Goal: Task Accomplishment & Management: Manage account settings

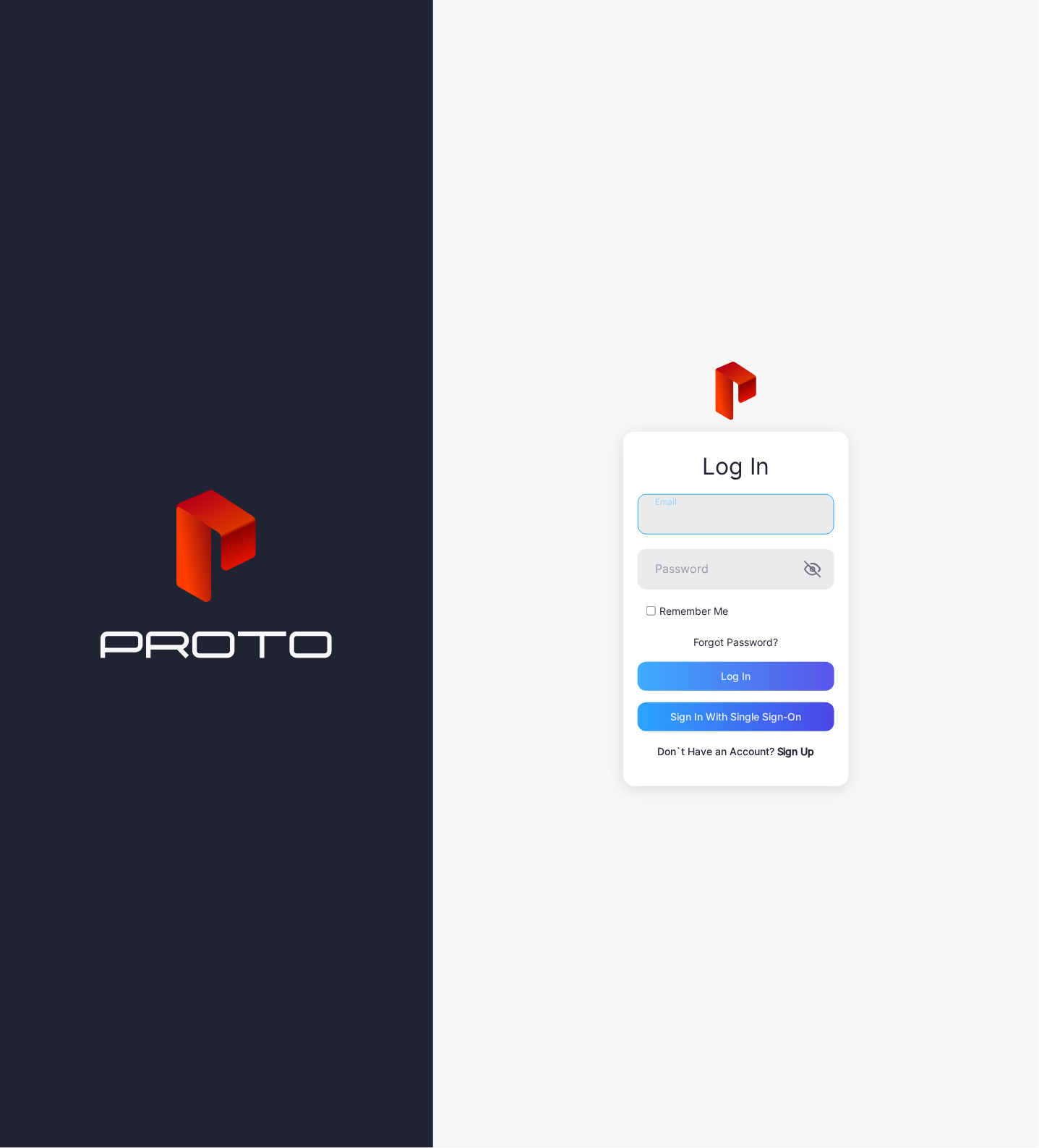
type input "**********"
click at [757, 670] on div "Log in" at bounding box center [736, 676] width 197 height 29
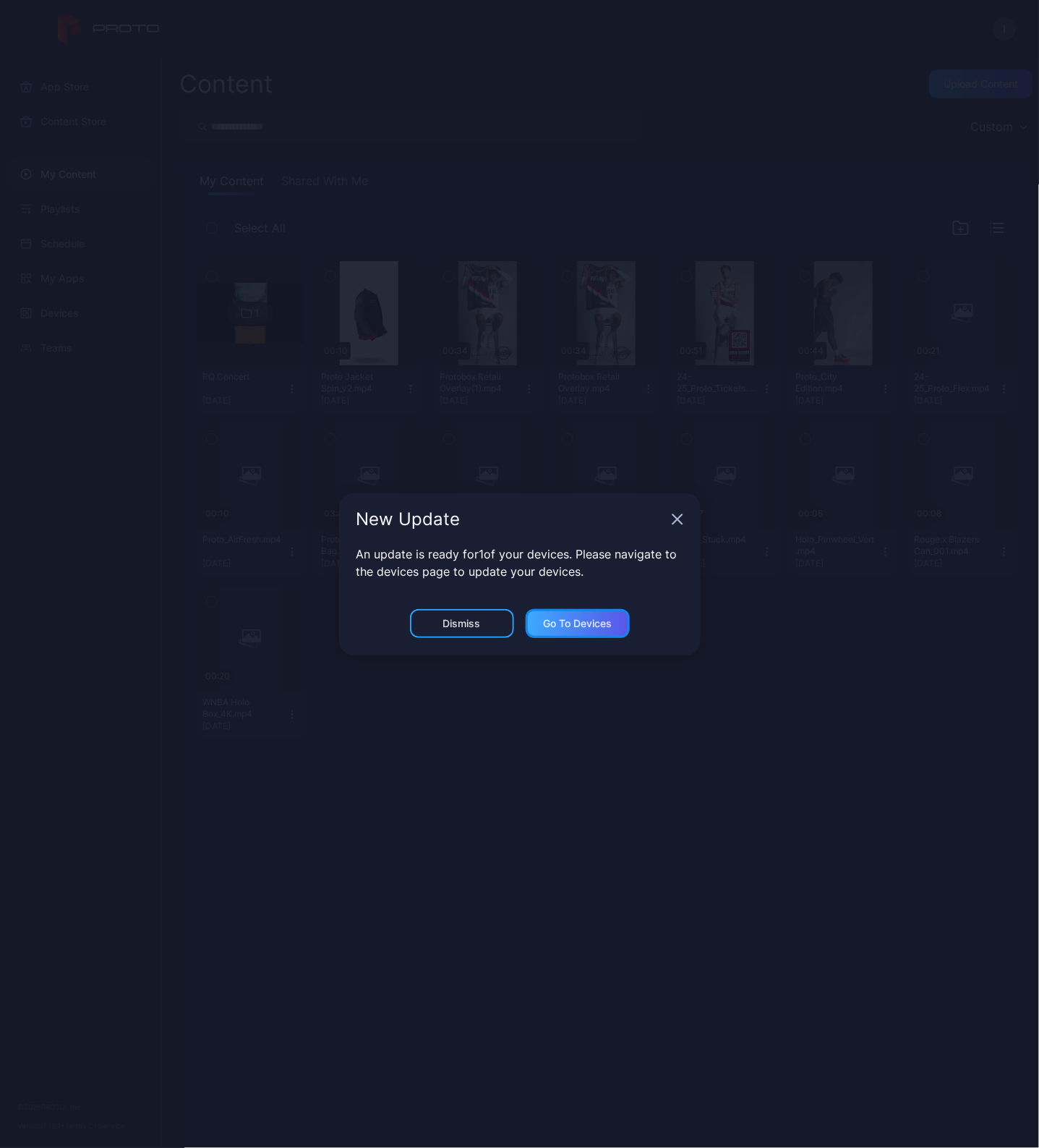
click at [582, 620] on div "Go to devices" at bounding box center [577, 624] width 68 height 12
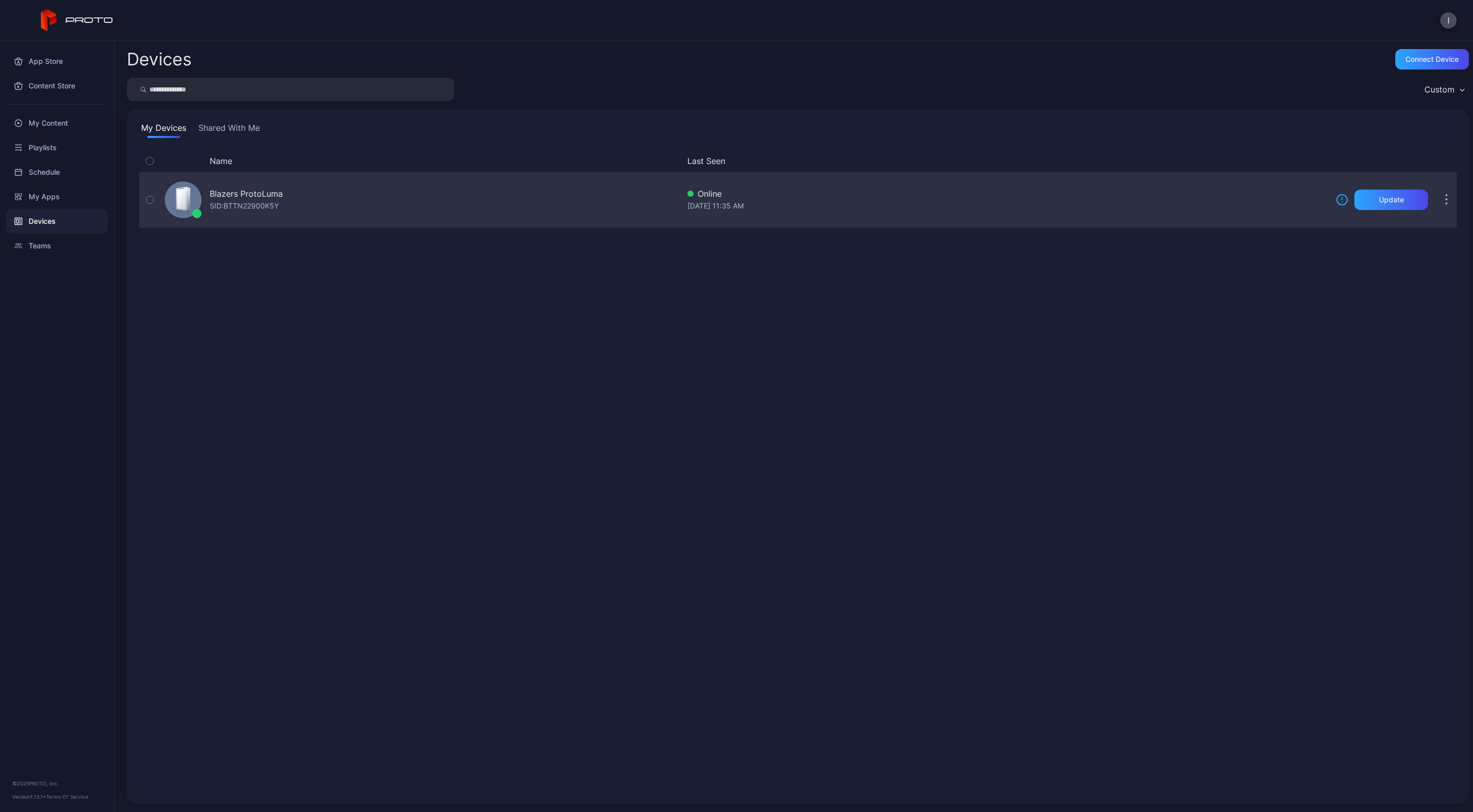
click at [150, 194] on icon "button" at bounding box center [150, 200] width 7 height 11
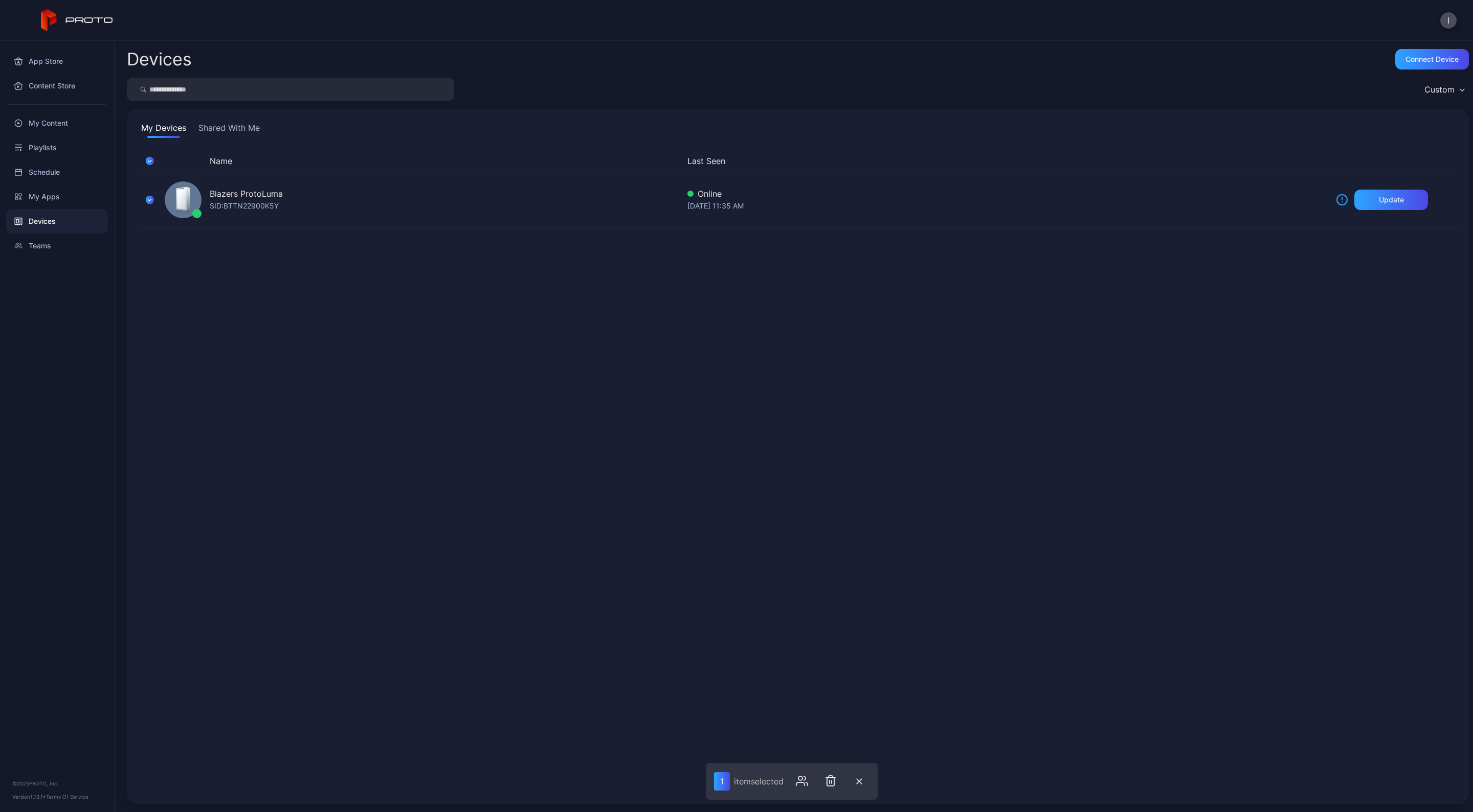
click at [478, 504] on div "Name Last Seen Blazers ProtoLuma SID: BTTN22900K5Y Online [DATE] 11:35 AM Update" at bounding box center [798, 471] width 1318 height 642
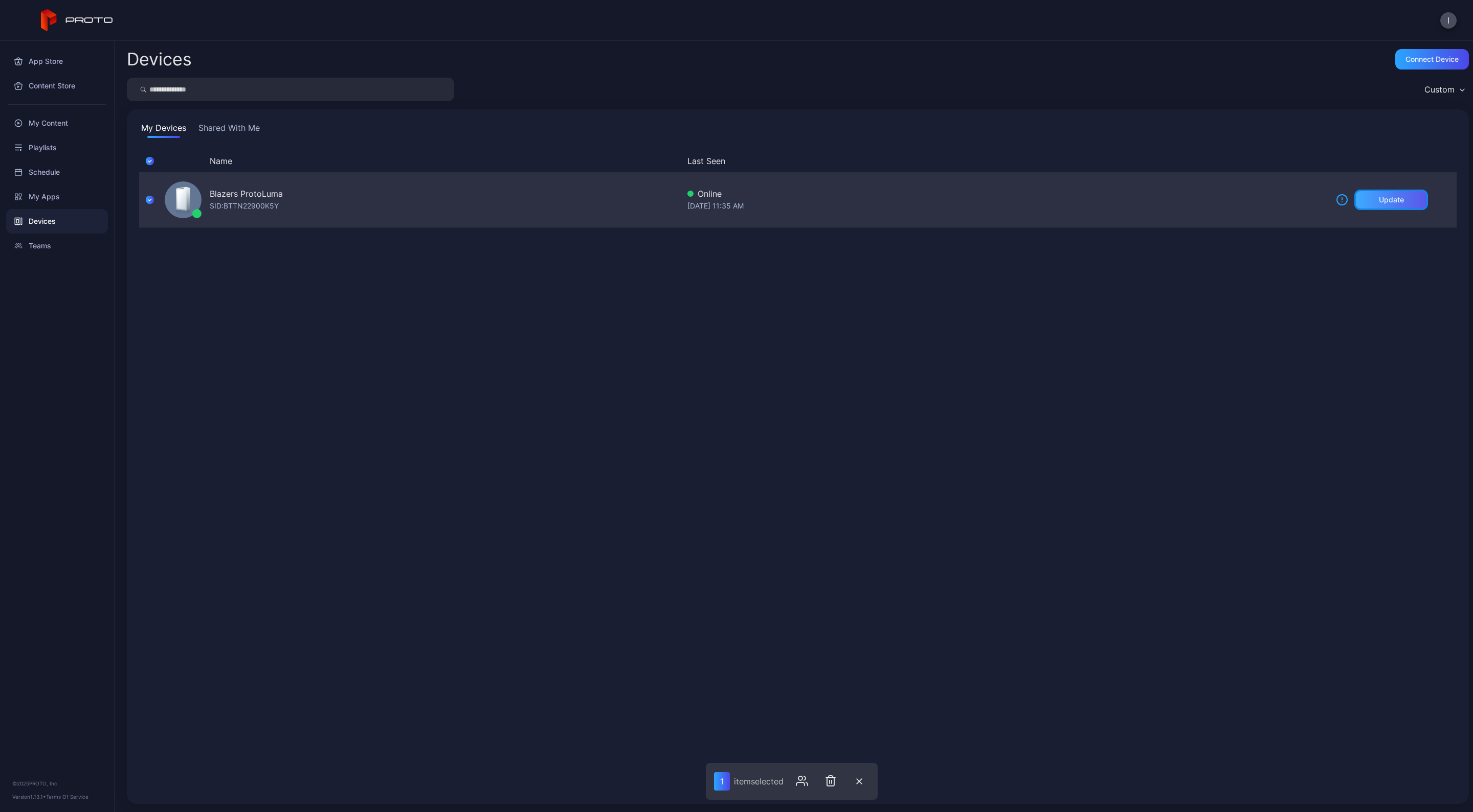
click at [734, 192] on div "Update" at bounding box center [1391, 200] width 74 height 20
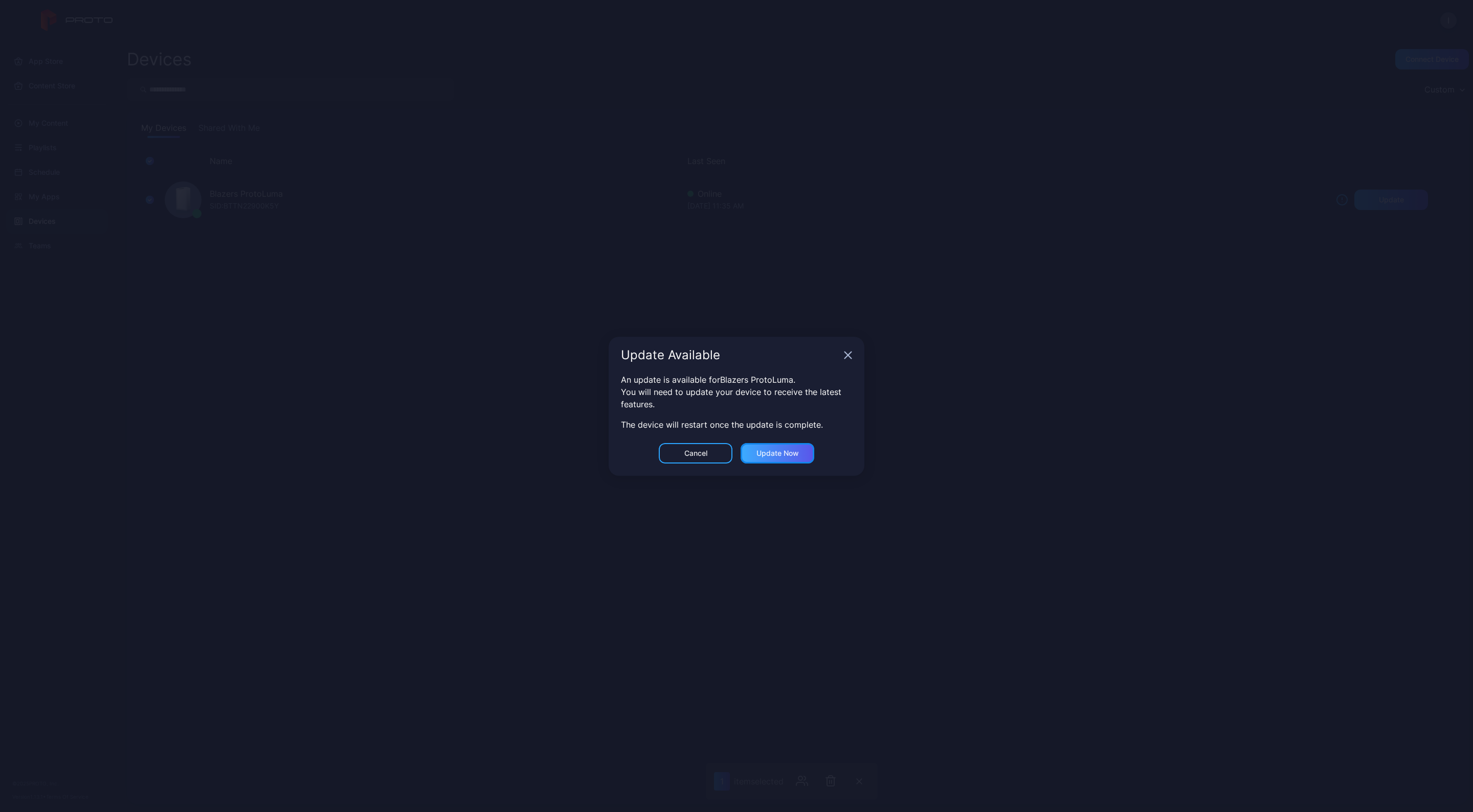
click at [734, 449] on div "Update now" at bounding box center [777, 454] width 42 height 8
